Goal: Share content: Share content

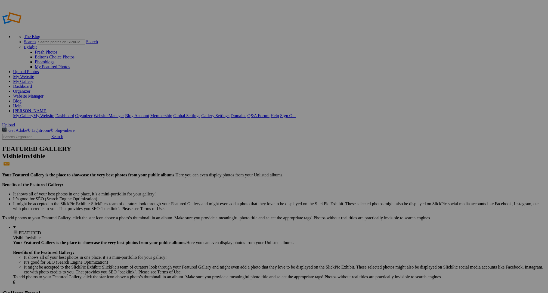
type input "[PERSON_NAME].on.the.road"
click at [225, 174] on span "Create" at bounding box center [219, 176] width 11 height 5
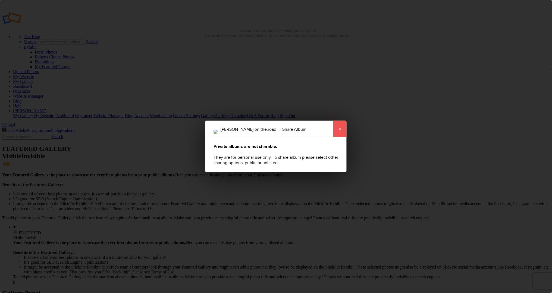
click at [340, 131] on link "×" at bounding box center [340, 129] width 14 height 16
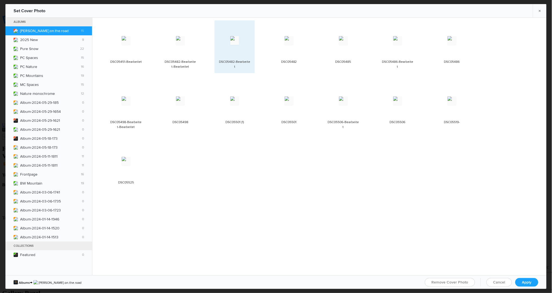
click at [238, 41] on img at bounding box center [234, 40] width 9 height 9
click at [522, 280] on span "Apply" at bounding box center [527, 282] width 10 height 5
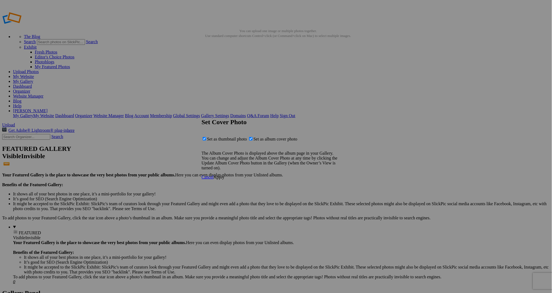
click at [224, 179] on span "Apply" at bounding box center [219, 177] width 11 height 5
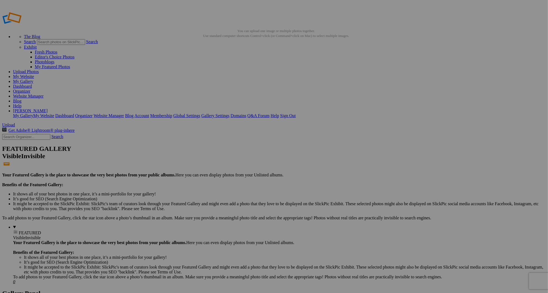
click at [229, 166] on span "Close" at bounding box center [225, 167] width 10 height 5
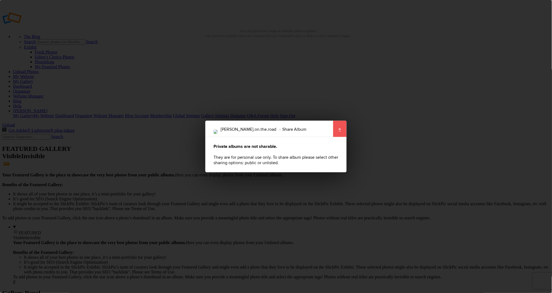
click at [340, 131] on link "×" at bounding box center [340, 129] width 14 height 16
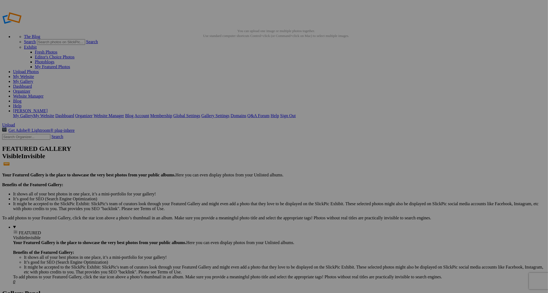
click at [33, 79] on link "My Gallery" at bounding box center [23, 81] width 20 height 5
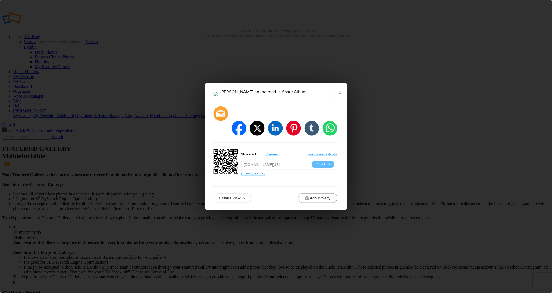
click at [317, 193] on button "Add Privacy" at bounding box center [317, 198] width 39 height 10
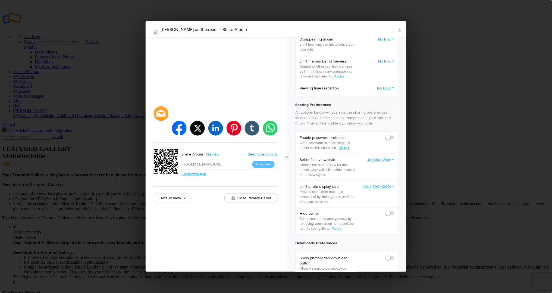
scroll to position [62, 0]
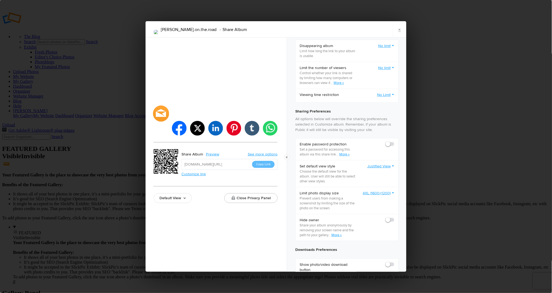
click at [162, 121] on div at bounding box center [161, 113] width 16 height 16
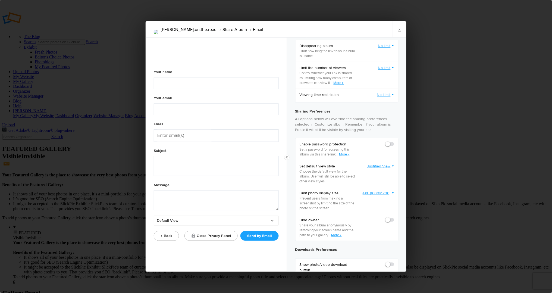
type textarea "Check out "Jules.on.the.road" album!"
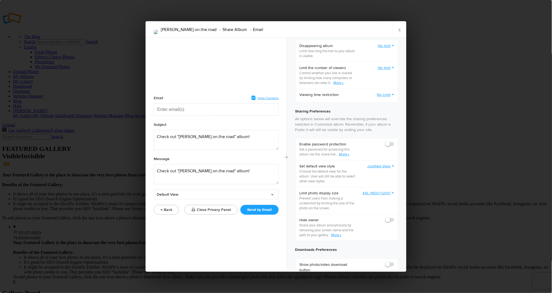
click at [172, 108] on input "Enter email(s)" at bounding box center [184, 110] width 54 height 12
click at [172, 109] on input "Enter email(s)" at bounding box center [184, 110] width 54 height 12
click at [112, 217] on div "Jules.on.the.road Share Album Email × Email View Contacts Subject Message Defau…" at bounding box center [276, 146] width 552 height 293
click at [160, 107] on input "Enter email(s)" at bounding box center [184, 110] width 54 height 12
paste input "Enter email(s)"
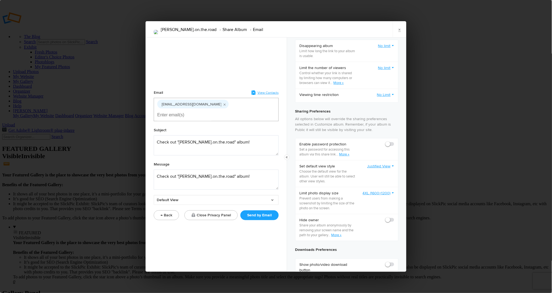
type input "b"
type input "b-nichtern@t-online.de"
click at [175, 138] on textarea at bounding box center [216, 145] width 125 height 20
click at [230, 138] on textarea at bounding box center [216, 145] width 125 height 20
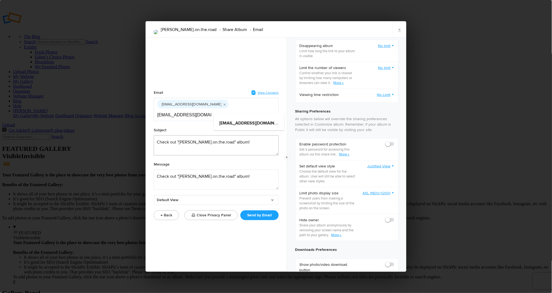
type textarea "Check out "Jules.on.the.road" album!"
click at [207, 170] on textarea at bounding box center [216, 180] width 125 height 20
click at [230, 171] on textarea at bounding box center [216, 180] width 125 height 20
drag, startPoint x: 230, startPoint y: 171, endPoint x: 152, endPoint y: 168, distance: 77.8
click at [152, 168] on div "Email View Contacts juliohierrezuelo@gmail.com b-nichtern@t-online.de Subject M…" at bounding box center [216, 155] width 141 height 234
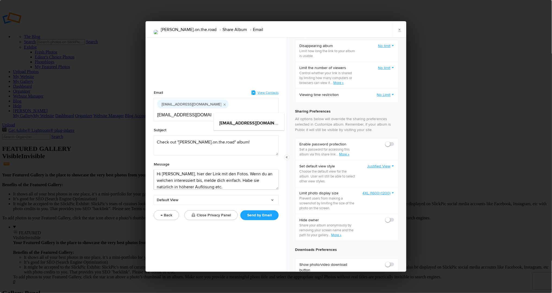
scroll to position [9, 0]
type textarea "Hi Julio, hier der Link mit den Fotos. Wenn du an welchen interessiert bis, mel…"
click at [235, 195] on link "Default View" at bounding box center [216, 200] width 125 height 10
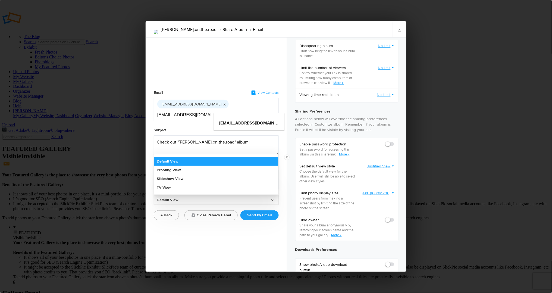
click at [177, 157] on link "Default View" at bounding box center [216, 161] width 124 height 9
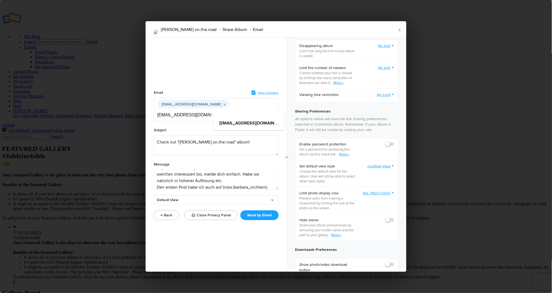
click at [388, 169] on link "Justified View" at bounding box center [380, 166] width 27 height 5
click at [264, 182] on textarea at bounding box center [216, 180] width 125 height 20
click at [204, 174] on textarea at bounding box center [216, 180] width 125 height 20
click at [263, 181] on textarea at bounding box center [216, 180] width 125 height 20
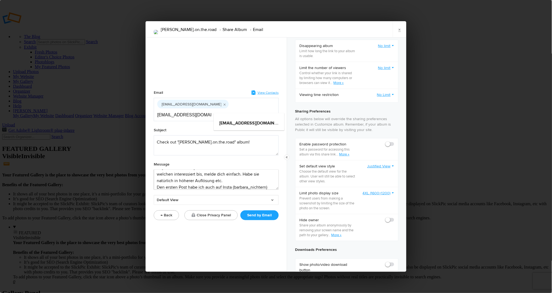
scroll to position [8, 0]
click at [260, 210] on button "Send by Email" at bounding box center [260, 215] width 38 height 10
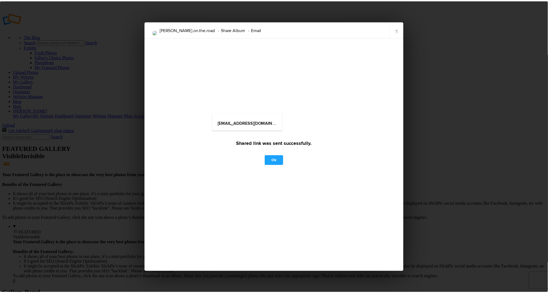
scroll to position [0, 0]
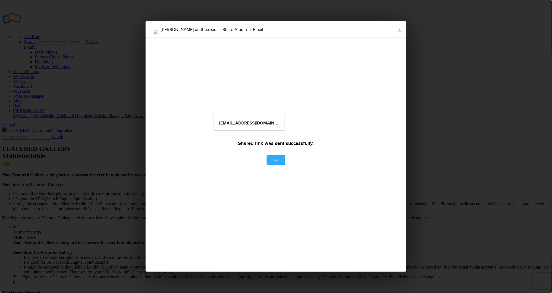
click at [276, 158] on link "Ok" at bounding box center [276, 160] width 18 height 10
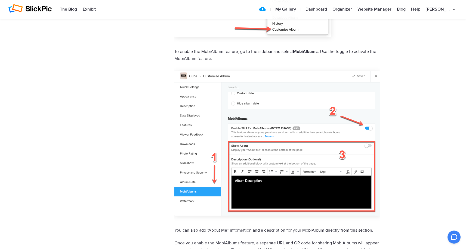
scroll to position [418, 0]
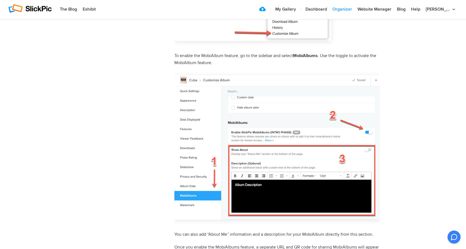
click at [351, 9] on link "Organizer" at bounding box center [341, 9] width 25 height 11
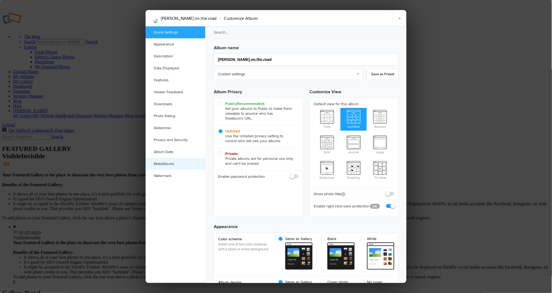
click at [166, 164] on link "MobiAlbums" at bounding box center [176, 164] width 60 height 12
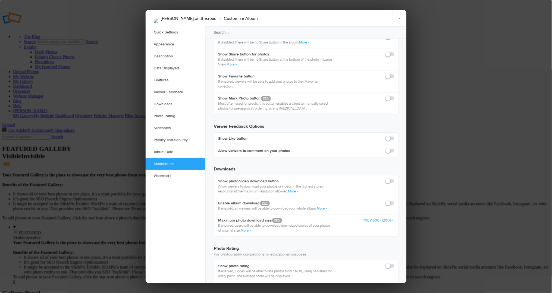
scroll to position [1091, 0]
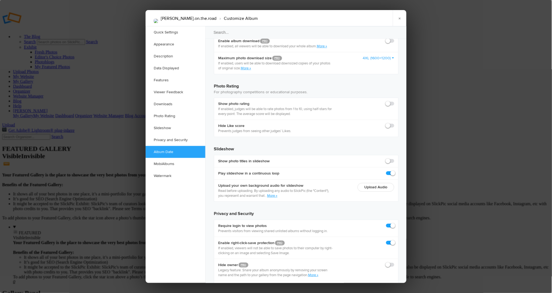
scroll to position [1105, 0]
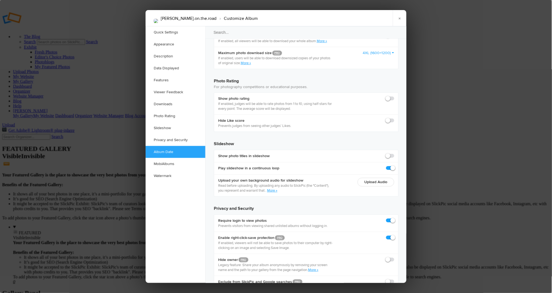
checkbox input "true"
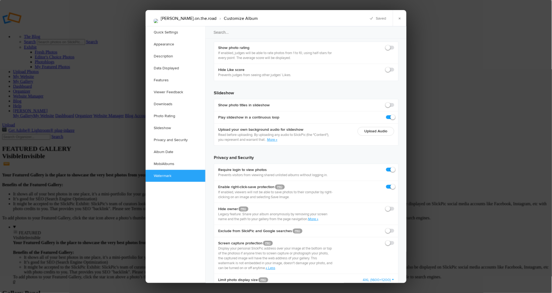
scroll to position [1157, 0]
checkbox input "true"
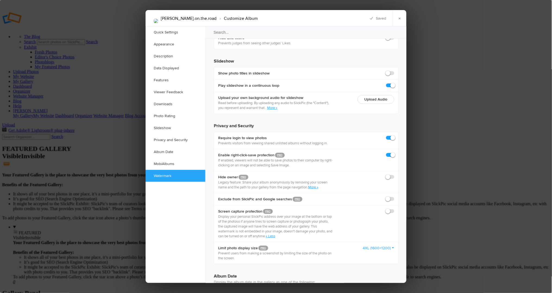
scroll to position [1197, 0]
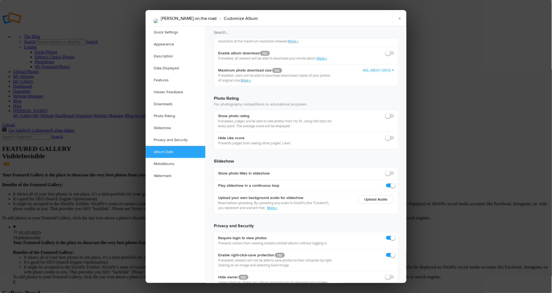
scroll to position [1198, 0]
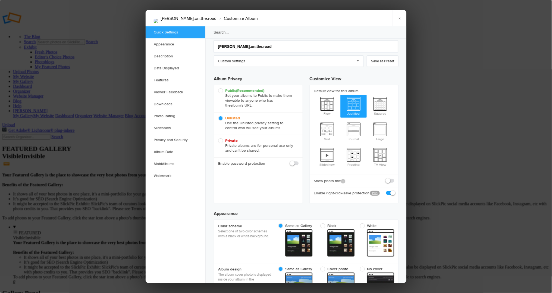
scroll to position [14, 0]
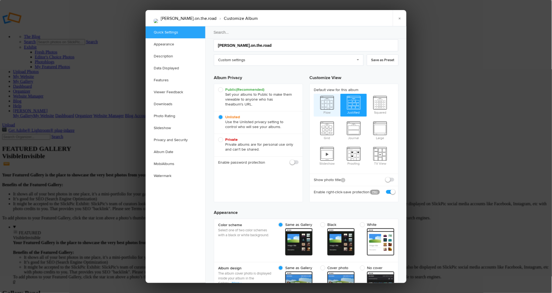
click at [325, 102] on span "Flow" at bounding box center [327, 105] width 27 height 22
click at [314, 94] on input "Flow" at bounding box center [314, 93] width 0 height 0
radio input "true"
radio input "false"
radio input "true"
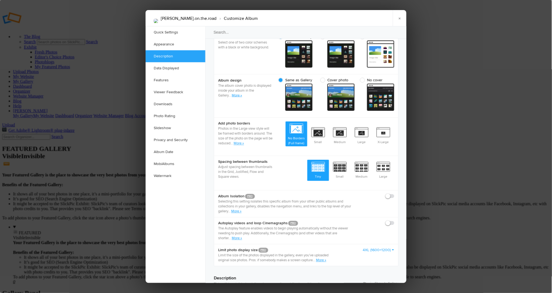
scroll to position [203, 0]
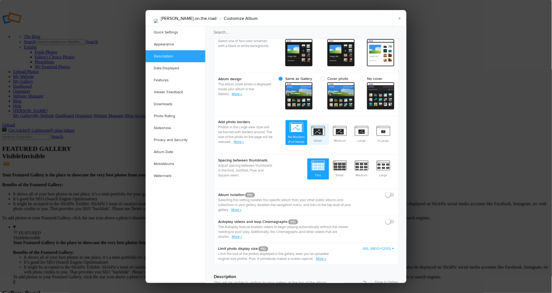
click at [318, 124] on span "Small" at bounding box center [318, 134] width 22 height 20
click at [329, 124] on input "Small" at bounding box center [329, 124] width 0 height 0
radio input "true"
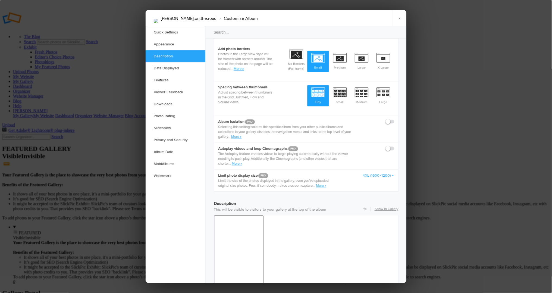
scroll to position [327, 0]
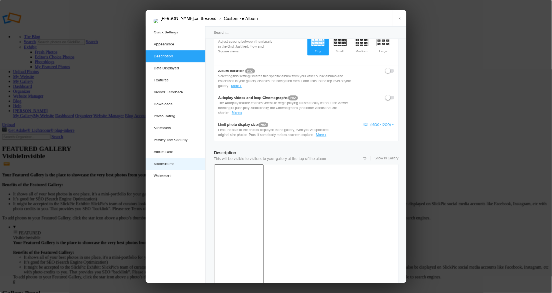
click at [173, 164] on link "MobiAlbums" at bounding box center [176, 164] width 60 height 12
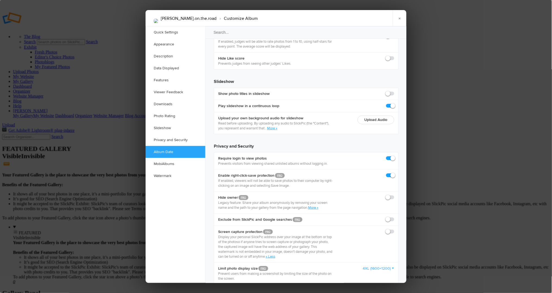
scroll to position [1198, 0]
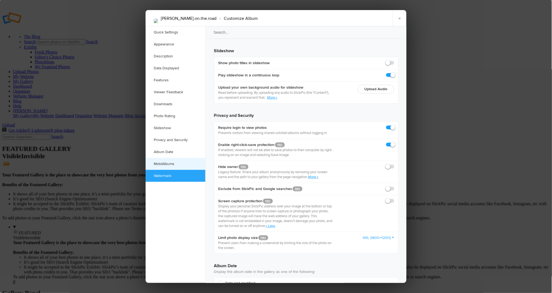
click at [185, 162] on link "MobiAlbums" at bounding box center [176, 164] width 60 height 12
click at [174, 162] on link "MobiAlbums" at bounding box center [176, 164] width 60 height 12
click at [400, 18] on link "×" at bounding box center [400, 18] width 14 height 16
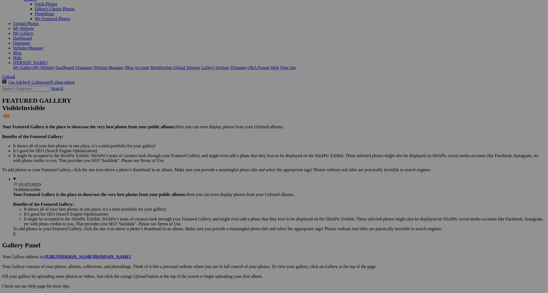
scroll to position [68, 0]
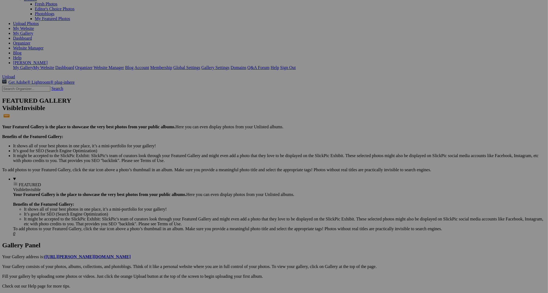
scroll to position [75, 0]
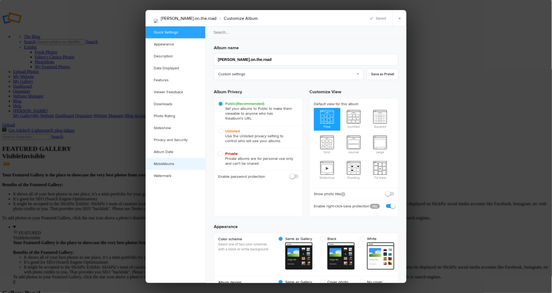
click at [173, 164] on link "MobiAlbums" at bounding box center [176, 164] width 60 height 12
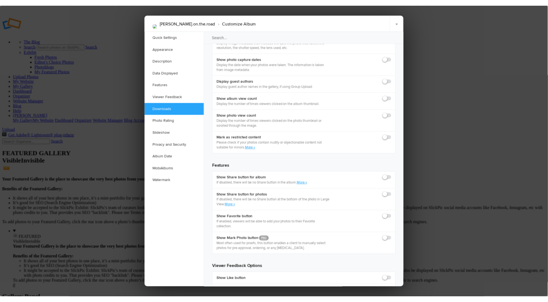
scroll to position [803, 0]
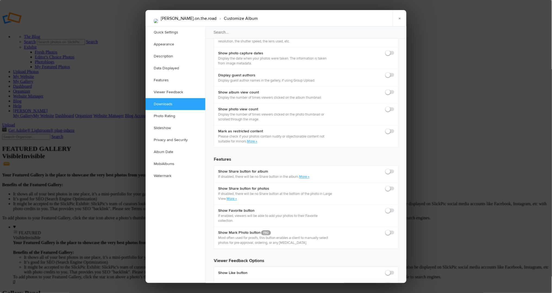
click at [455, 192] on div at bounding box center [276, 146] width 552 height 293
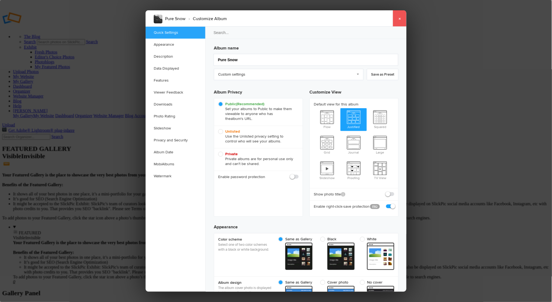
click at [399, 18] on link "×" at bounding box center [400, 18] width 14 height 16
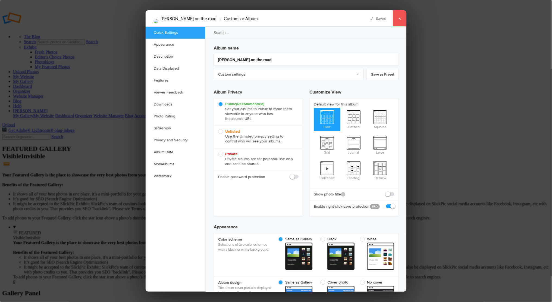
click at [401, 19] on link "×" at bounding box center [400, 18] width 14 height 16
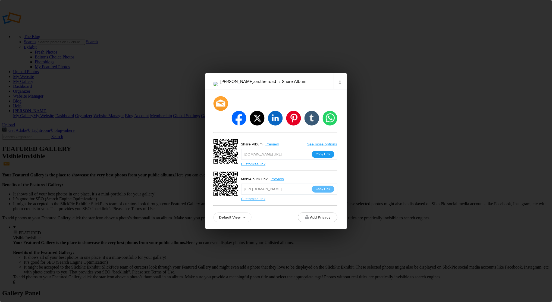
click at [321, 151] on button "Copy Link" at bounding box center [323, 154] width 23 height 7
click at [340, 89] on link "×" at bounding box center [340, 81] width 14 height 16
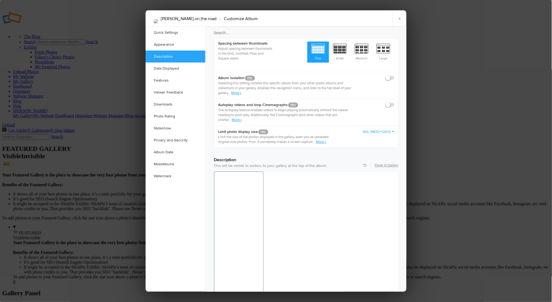
scroll to position [364, 0]
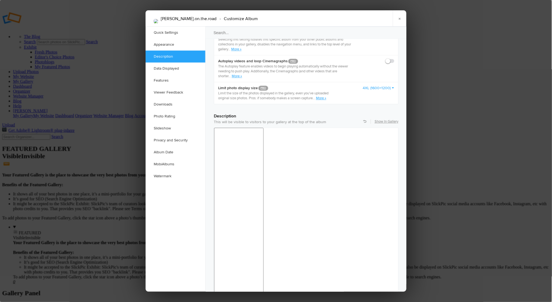
checkbox input "true"
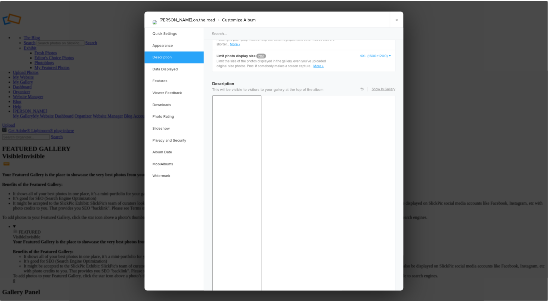
scroll to position [408, 0]
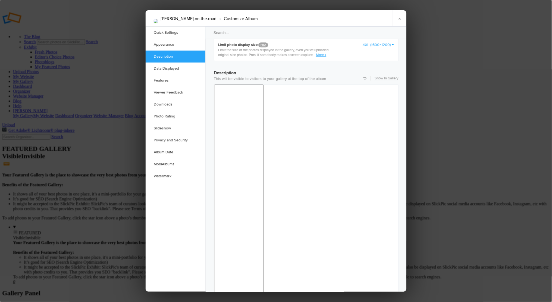
click at [382, 76] on link "Show In Gallery" at bounding box center [387, 78] width 24 height 5
click at [113, 67] on div at bounding box center [276, 151] width 552 height 302
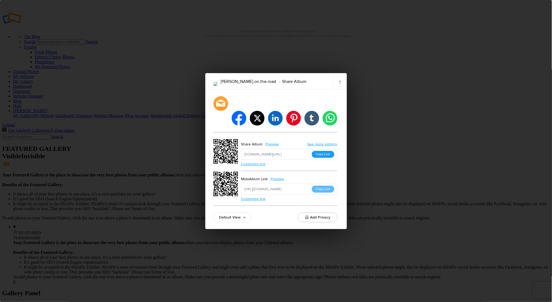
click at [321, 151] on button "Copy Link" at bounding box center [323, 154] width 23 height 7
click at [323, 151] on button "Copy Link" at bounding box center [323, 154] width 23 height 7
